Goal: Check status: Check status

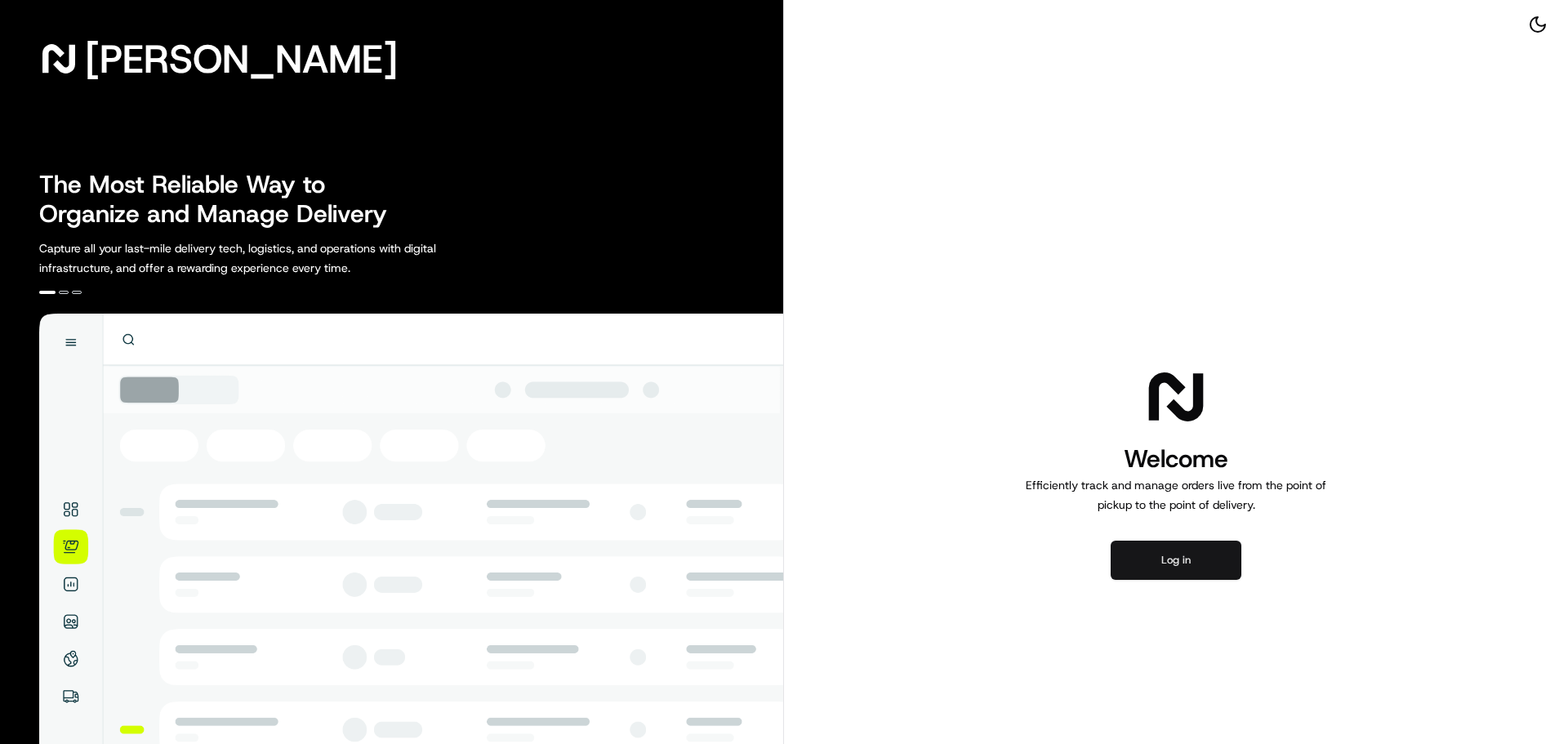
click at [1186, 568] on button "Log in" at bounding box center [1176, 560] width 131 height 40
